Goal: Information Seeking & Learning: Learn about a topic

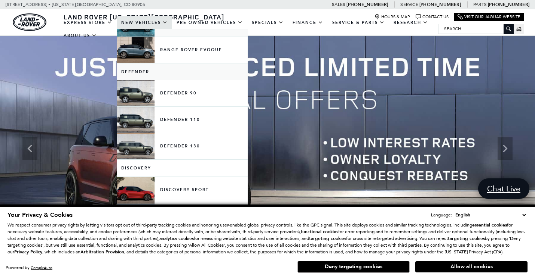
scroll to position [108, 0]
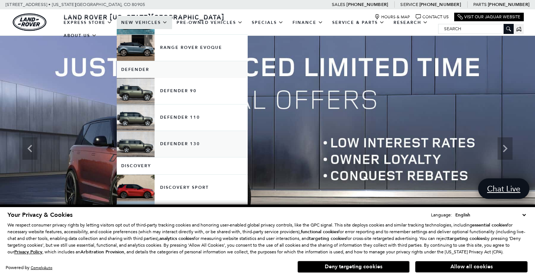
click at [132, 152] on link "Defender 130" at bounding box center [182, 144] width 131 height 26
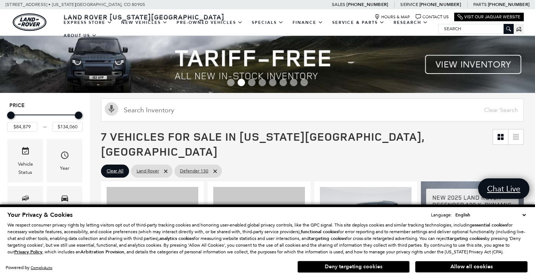
click at [348, 270] on button "Deny targeting cookies" at bounding box center [353, 267] width 112 height 12
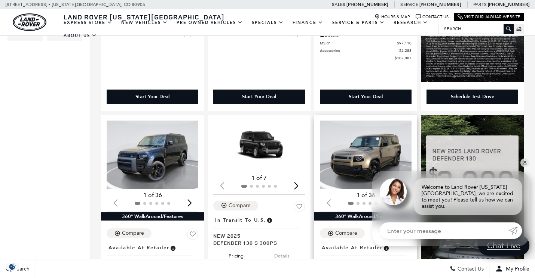
scroll to position [341, 0]
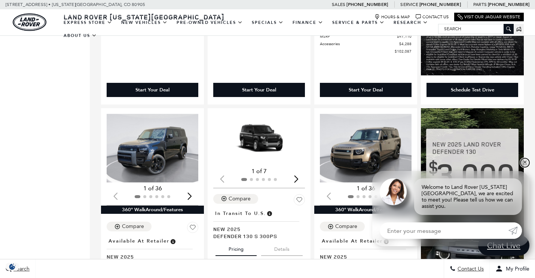
click at [526, 166] on link "✕" at bounding box center [524, 162] width 9 height 9
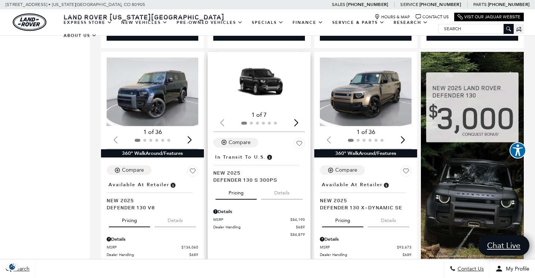
scroll to position [391, 0]
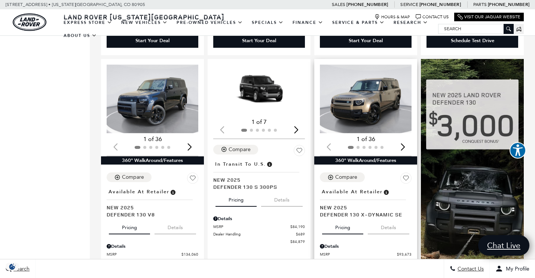
click at [402, 139] on div "Next slide" at bounding box center [402, 147] width 10 height 16
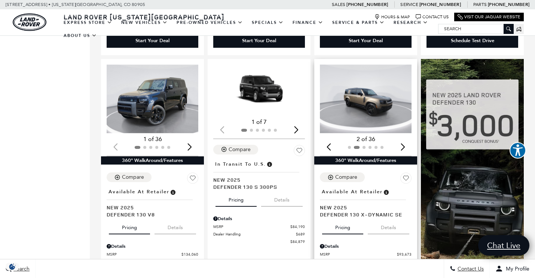
click at [402, 139] on div "Next slide" at bounding box center [402, 147] width 10 height 16
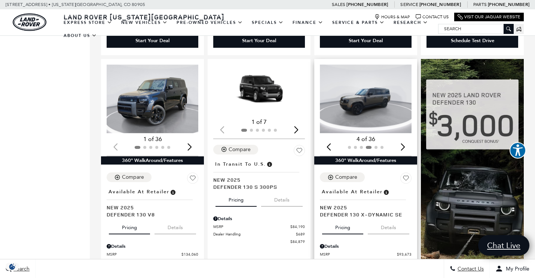
click at [402, 139] on div "Next slide" at bounding box center [402, 147] width 10 height 16
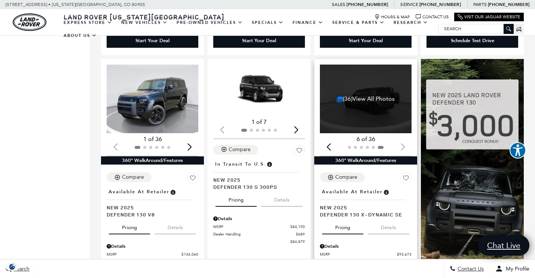
click at [403, 144] on div at bounding box center [366, 148] width 92 height 8
click at [379, 91] on div "(36) View All Photos" at bounding box center [366, 99] width 92 height 69
click at [375, 95] on link "(36) View All Photos" at bounding box center [365, 98] width 58 height 7
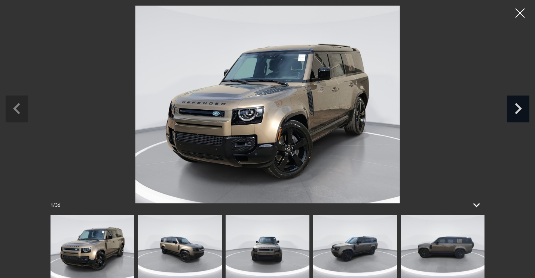
click at [520, 113] on icon "Next slide" at bounding box center [517, 108] width 22 height 24
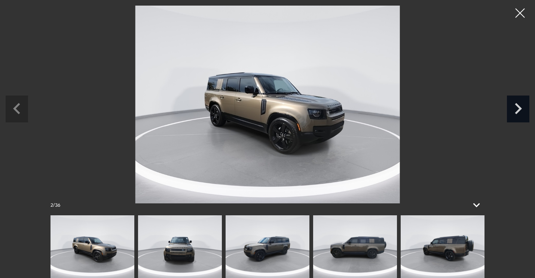
click at [520, 114] on icon "Next slide" at bounding box center [517, 108] width 22 height 24
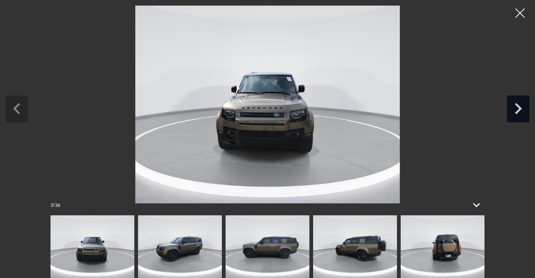
click at [521, 114] on icon "Next slide" at bounding box center [517, 108] width 22 height 24
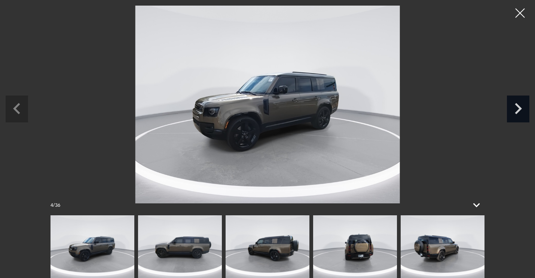
click at [521, 116] on icon "Next slide" at bounding box center [517, 108] width 22 height 24
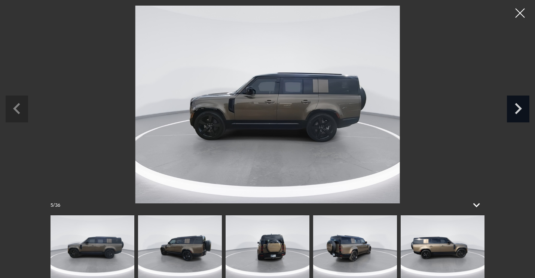
click at [521, 117] on icon "Next slide" at bounding box center [517, 108] width 22 height 24
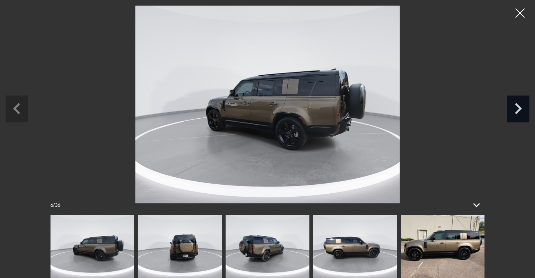
click at [521, 118] on icon "Next slide" at bounding box center [517, 108] width 22 height 24
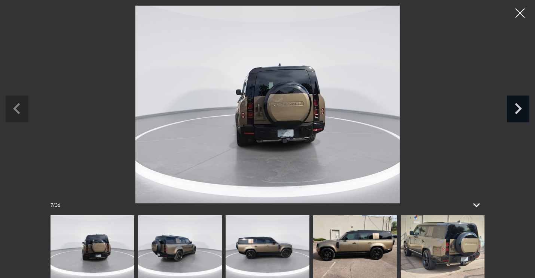
click at [521, 118] on icon "Next slide" at bounding box center [517, 108] width 22 height 24
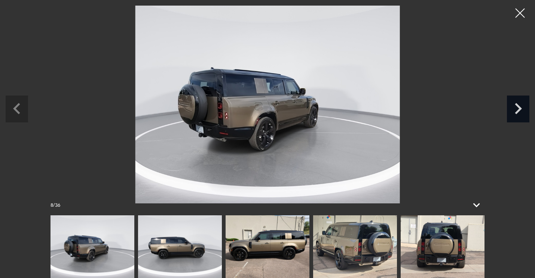
click at [521, 119] on icon "Next slide" at bounding box center [517, 108] width 22 height 24
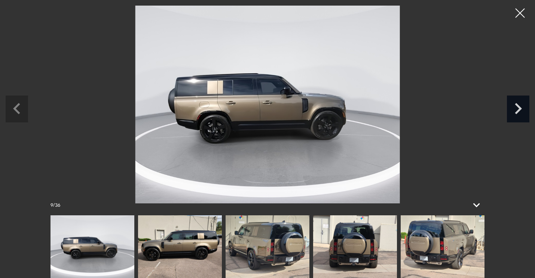
click at [521, 120] on icon "Next slide" at bounding box center [517, 108] width 22 height 24
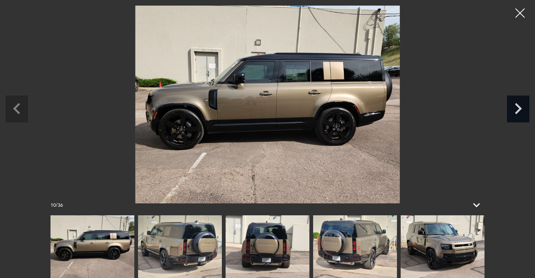
click at [521, 120] on div "Next slide" at bounding box center [517, 109] width 22 height 27
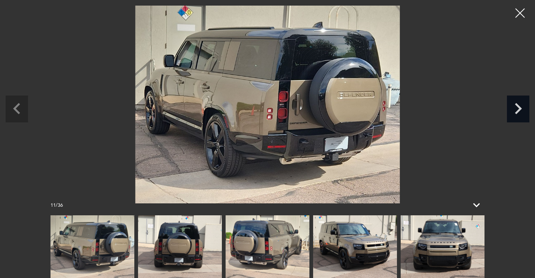
click at [521, 120] on div "Next slide" at bounding box center [517, 109] width 22 height 27
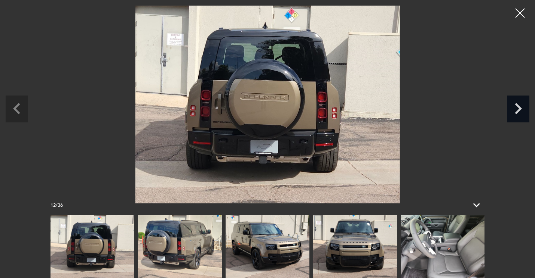
click at [521, 120] on div "Next slide" at bounding box center [517, 109] width 22 height 27
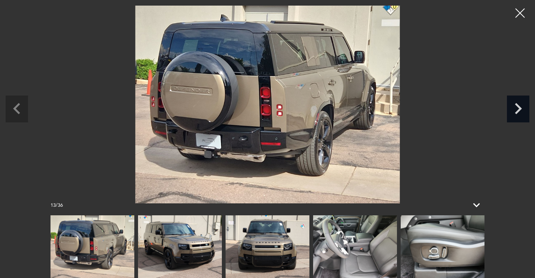
click at [521, 121] on div "Next slide" at bounding box center [517, 109] width 22 height 27
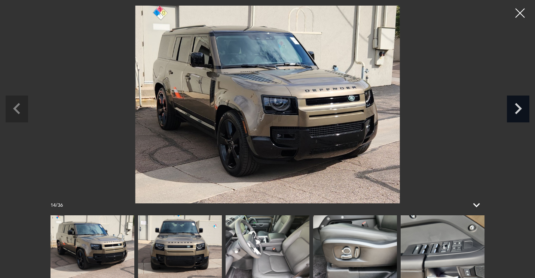
click at [521, 121] on div "Next slide" at bounding box center [517, 109] width 22 height 27
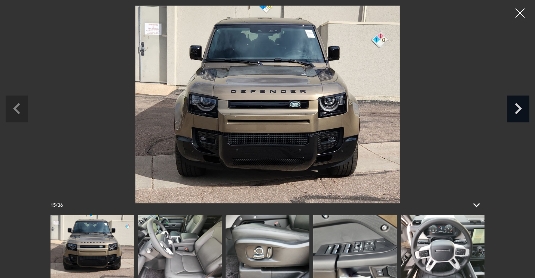
click at [521, 121] on div "Next slide" at bounding box center [517, 109] width 22 height 27
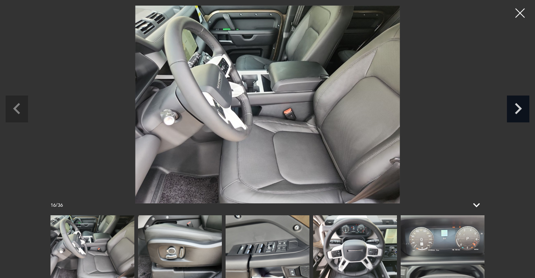
click at [521, 121] on div "Next slide" at bounding box center [517, 109] width 22 height 27
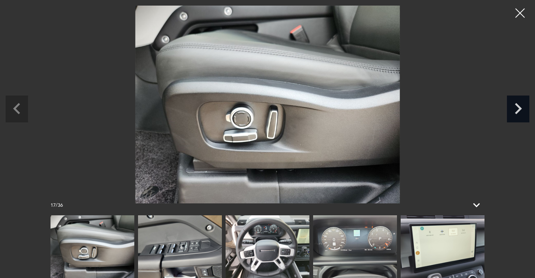
click at [521, 122] on div "Next slide" at bounding box center [517, 109] width 22 height 27
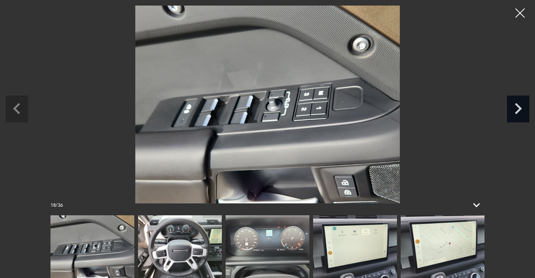
click at [521, 122] on div "Next slide" at bounding box center [517, 109] width 22 height 27
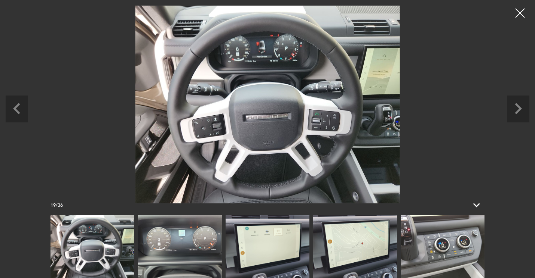
click at [521, 123] on div at bounding box center [267, 105] width 523 height 198
click at [517, 113] on icon "Next slide" at bounding box center [517, 108] width 7 height 11
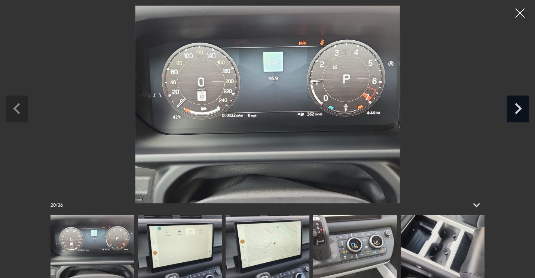
click at [517, 114] on icon "Next slide" at bounding box center [517, 108] width 22 height 24
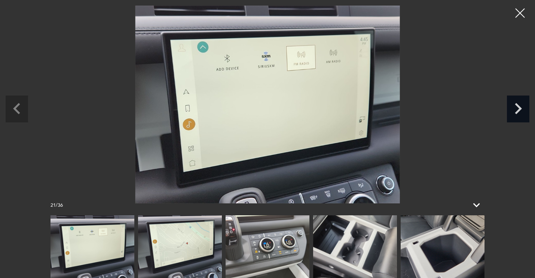
click at [517, 114] on icon "Next slide" at bounding box center [517, 108] width 22 height 24
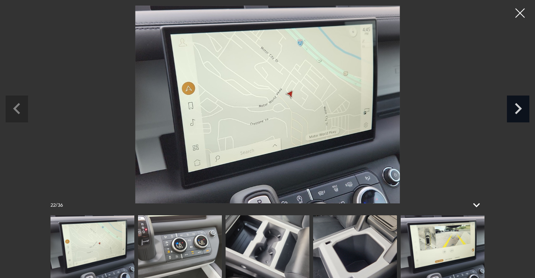
click at [517, 115] on icon "Next slide" at bounding box center [517, 108] width 22 height 24
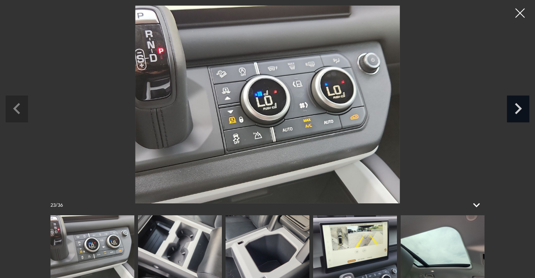
click at [515, 108] on icon "Next slide" at bounding box center [517, 108] width 22 height 24
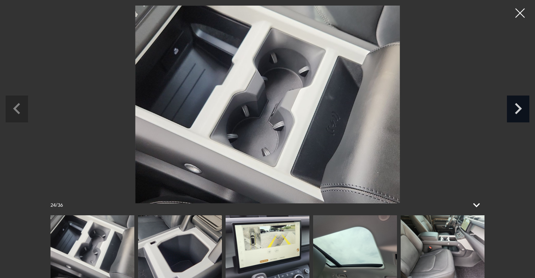
click at [515, 108] on icon "Next slide" at bounding box center [517, 108] width 22 height 24
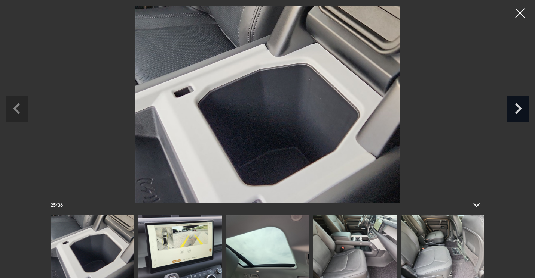
click at [515, 109] on icon "Next slide" at bounding box center [517, 108] width 22 height 24
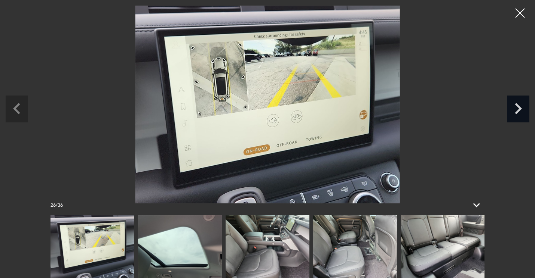
click at [515, 109] on icon "Next slide" at bounding box center [517, 108] width 22 height 24
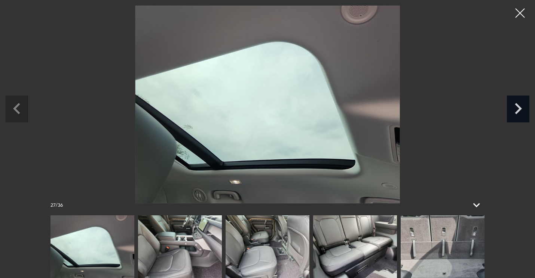
click at [516, 110] on icon "Next slide" at bounding box center [517, 108] width 22 height 24
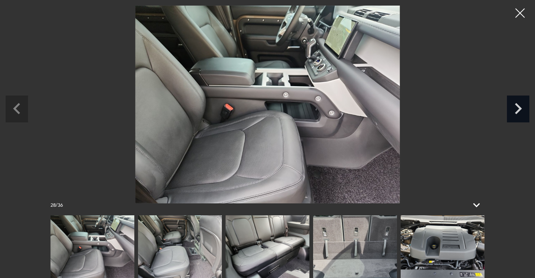
click at [516, 110] on icon "Next slide" at bounding box center [517, 108] width 22 height 24
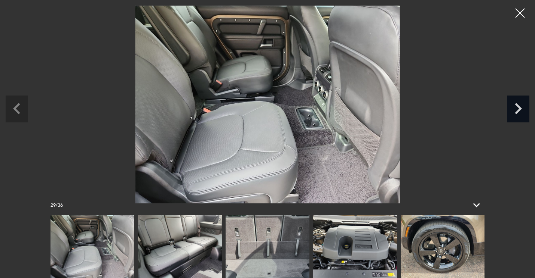
click at [517, 110] on icon "Next slide" at bounding box center [517, 108] width 22 height 24
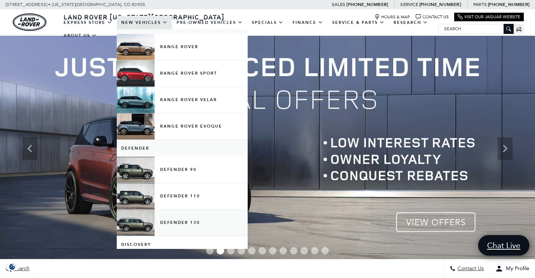
scroll to position [29, 0]
click at [143, 235] on link "Defender 130" at bounding box center [182, 223] width 131 height 26
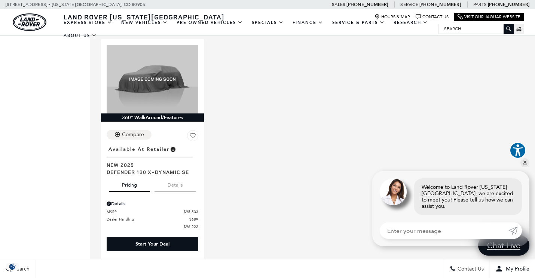
scroll to position [678, 0]
click at [173, 177] on button "Details" at bounding box center [174, 184] width 41 height 16
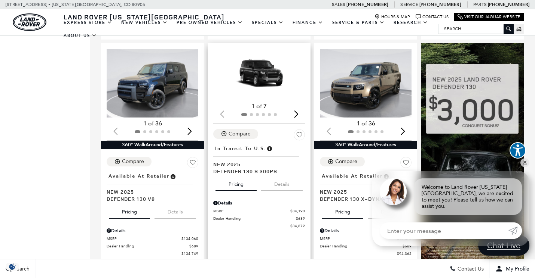
scroll to position [406, 0]
click at [277, 175] on button "Details" at bounding box center [281, 183] width 41 height 16
click at [172, 203] on button "Details" at bounding box center [174, 211] width 41 height 16
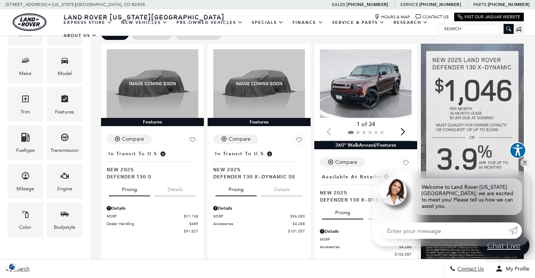
scroll to position [130, 0]
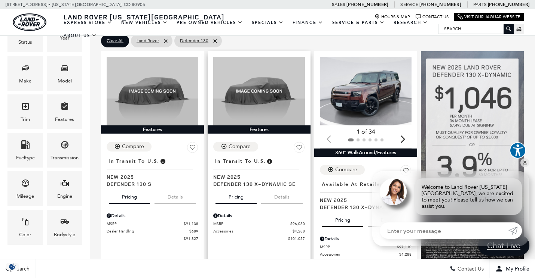
click at [276, 188] on button "Details" at bounding box center [281, 196] width 41 height 16
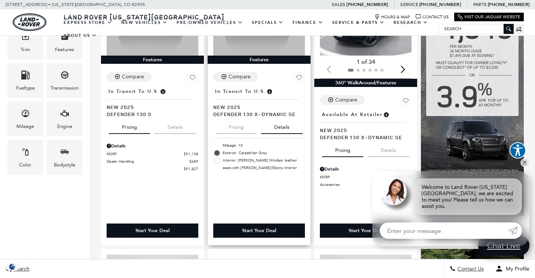
scroll to position [200, 0]
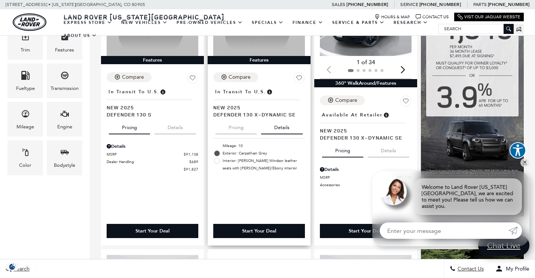
click at [242, 124] on button "Pricing" at bounding box center [235, 126] width 41 height 16
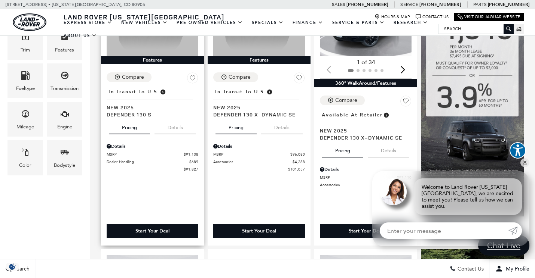
click at [169, 118] on button "Details" at bounding box center [174, 126] width 41 height 16
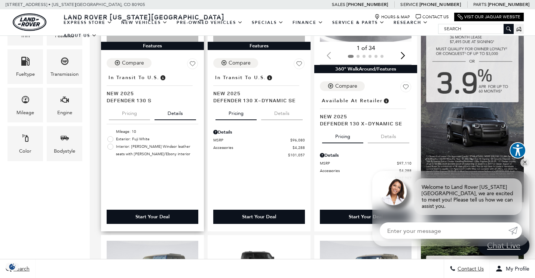
scroll to position [215, 0]
